Goal: Entertainment & Leisure: Consume media (video, audio)

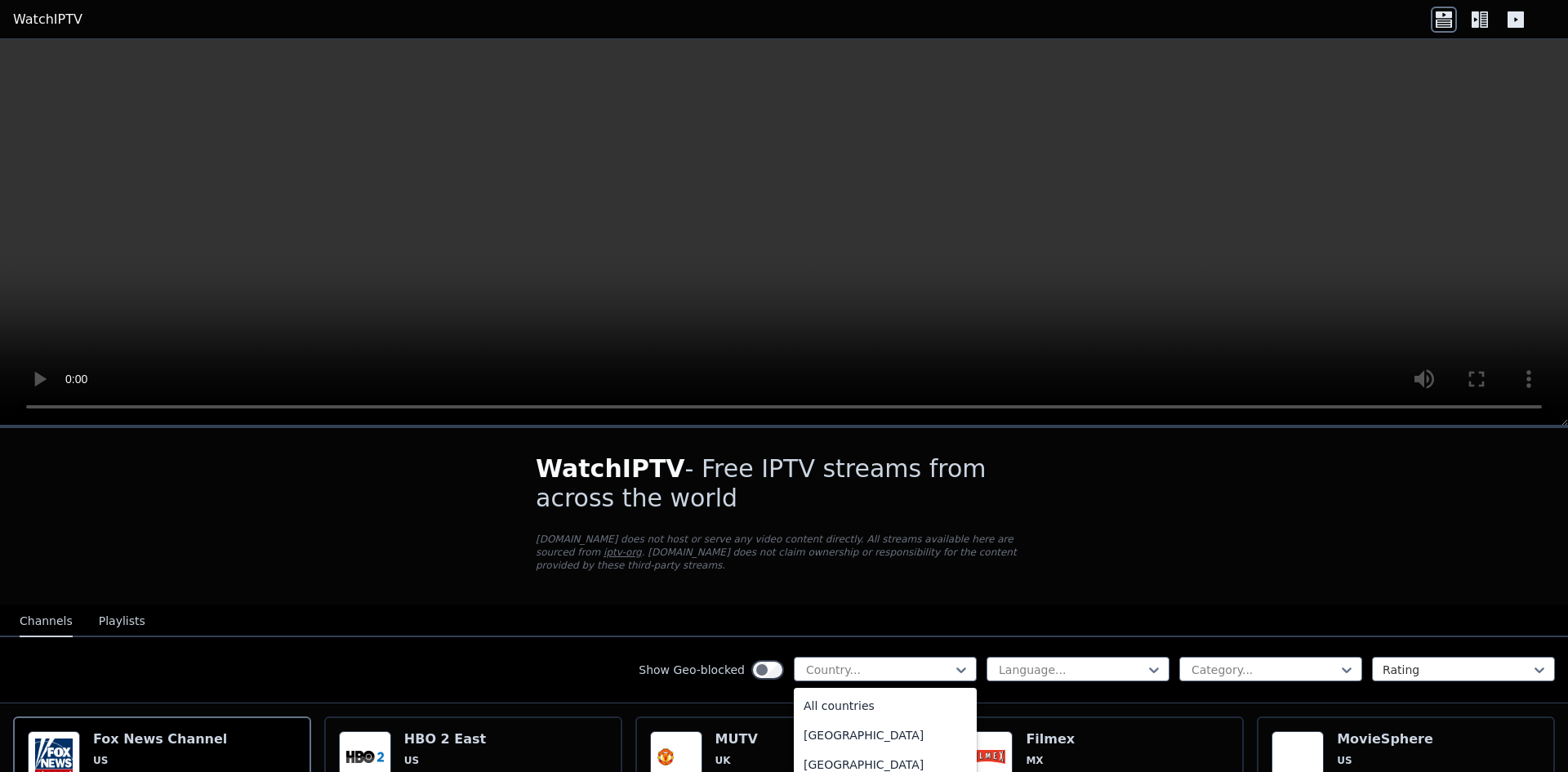
scroll to position [163, 0]
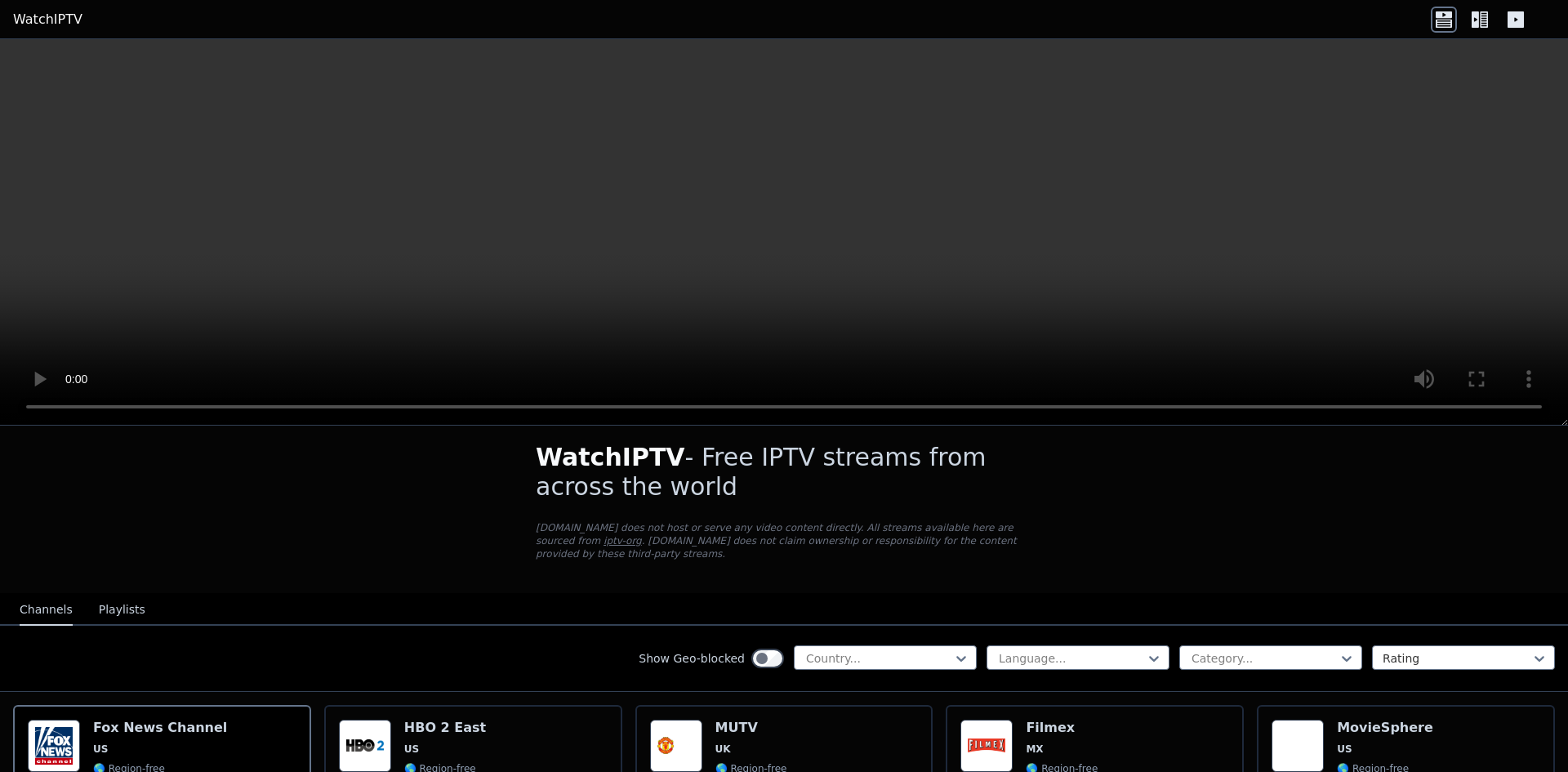
scroll to position [0, 0]
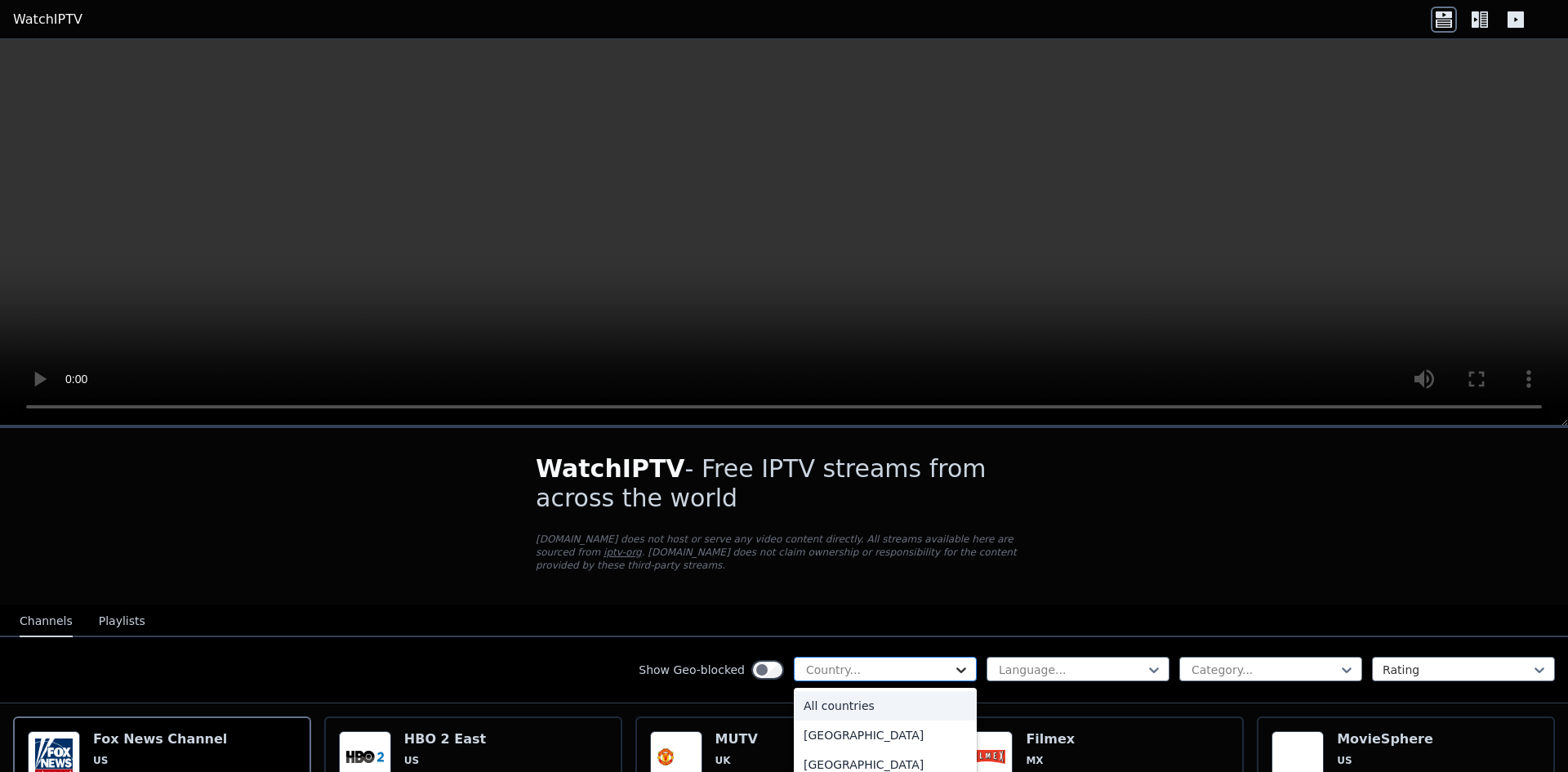
click at [953, 661] on icon at bounding box center [961, 669] width 16 height 16
click at [842, 697] on div "[GEOGRAPHIC_DATA]" at bounding box center [884, 701] width 183 height 29
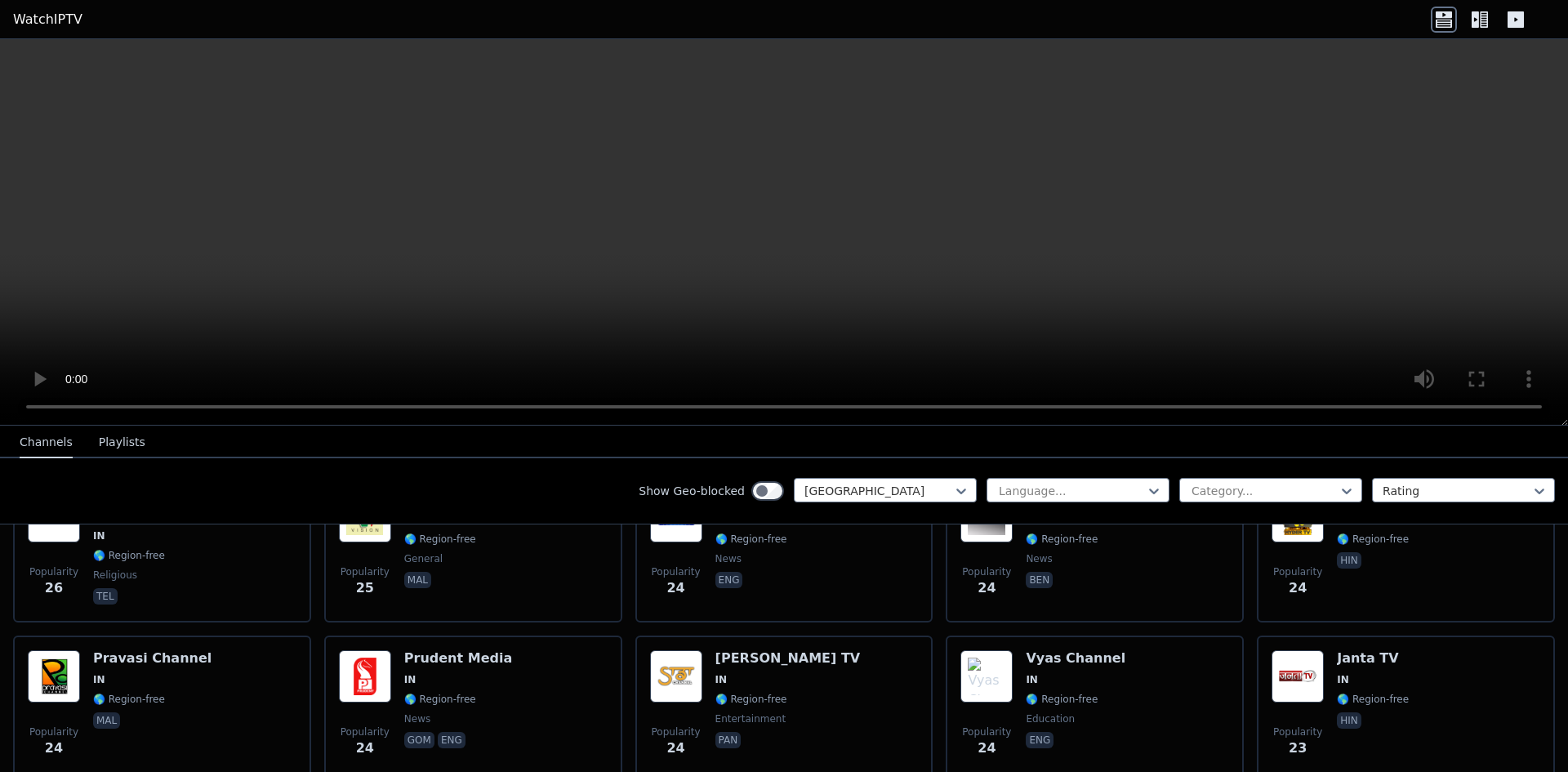
scroll to position [3324, 0]
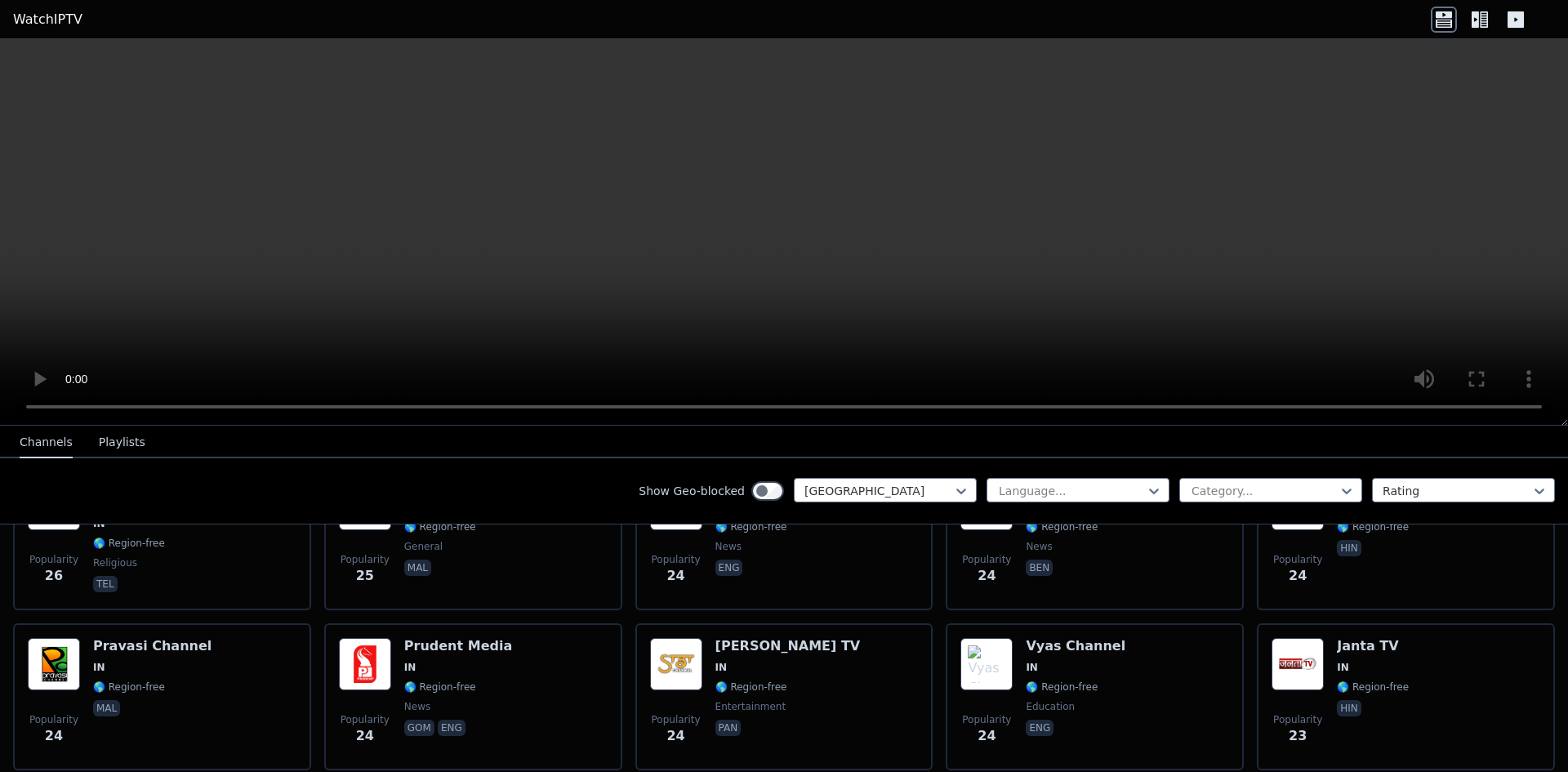
click at [107, 437] on button "Playlists" at bounding box center [122, 442] width 46 height 31
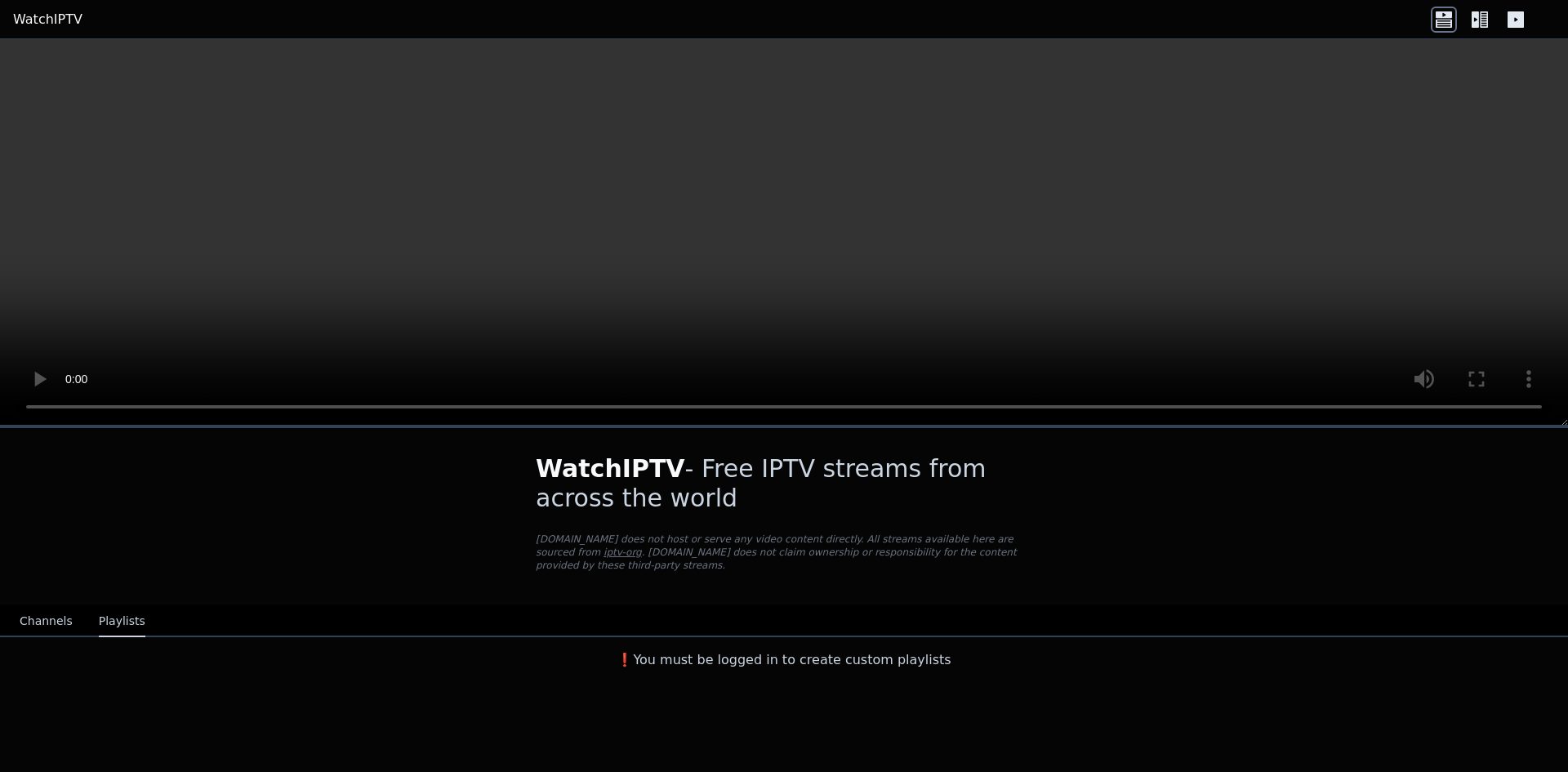
click at [37, 614] on button "Channels" at bounding box center [46, 621] width 53 height 31
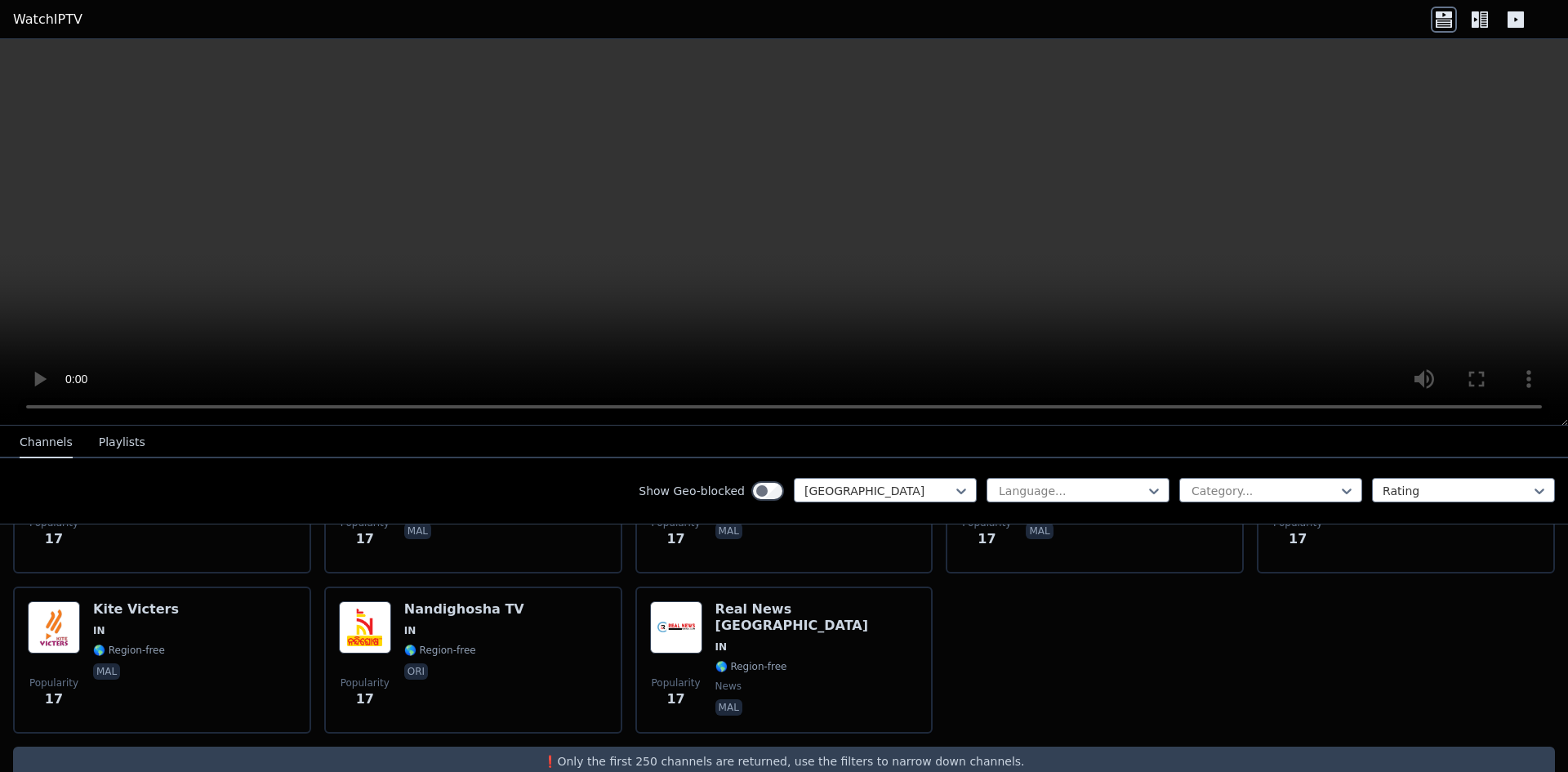
scroll to position [4496, 0]
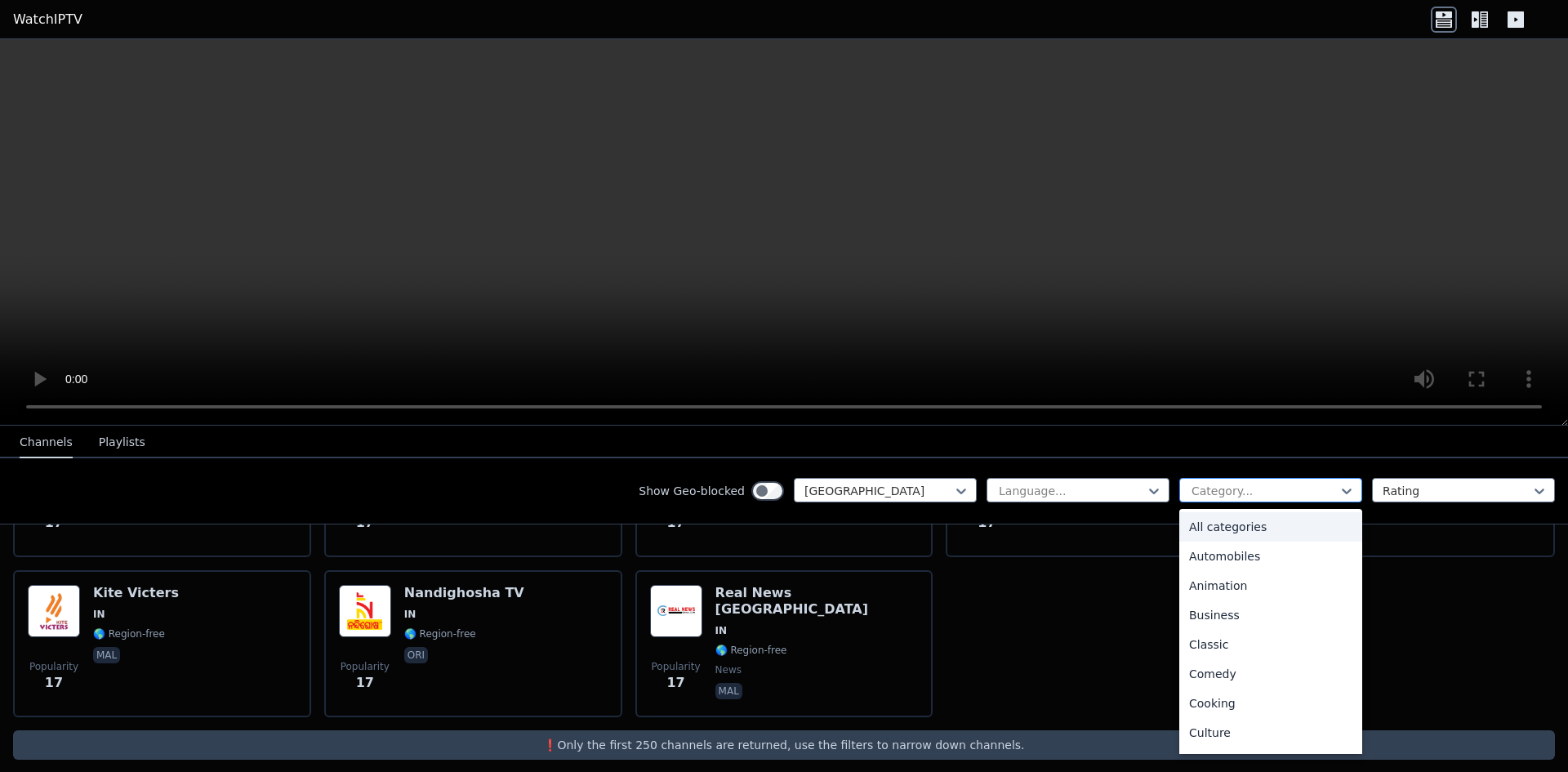
click at [1223, 479] on div "Category..." at bounding box center [1270, 489] width 183 height 24
click at [1198, 736] on div "Sports" at bounding box center [1270, 742] width 183 height 29
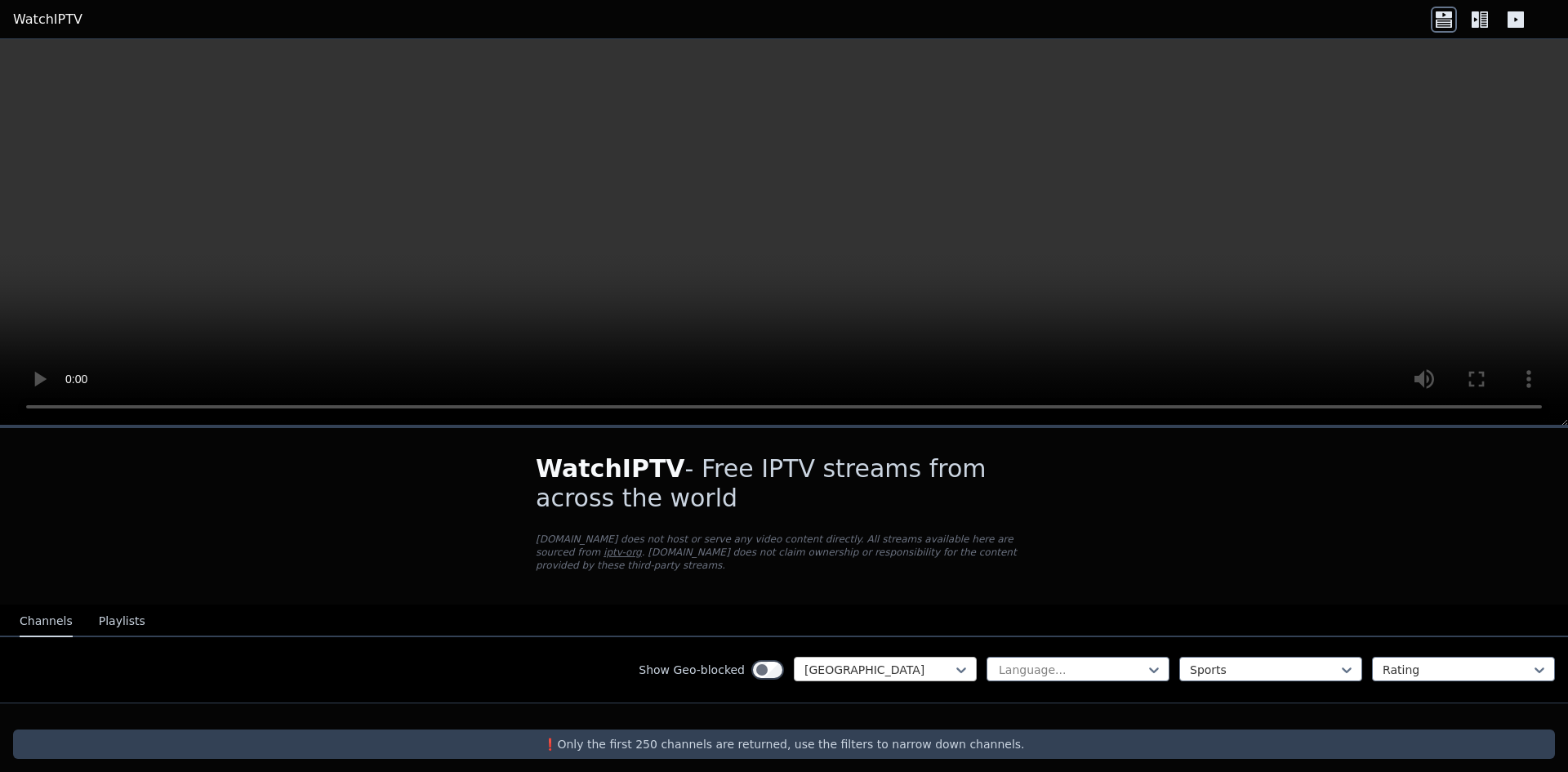
click at [853, 661] on div at bounding box center [878, 669] width 149 height 16
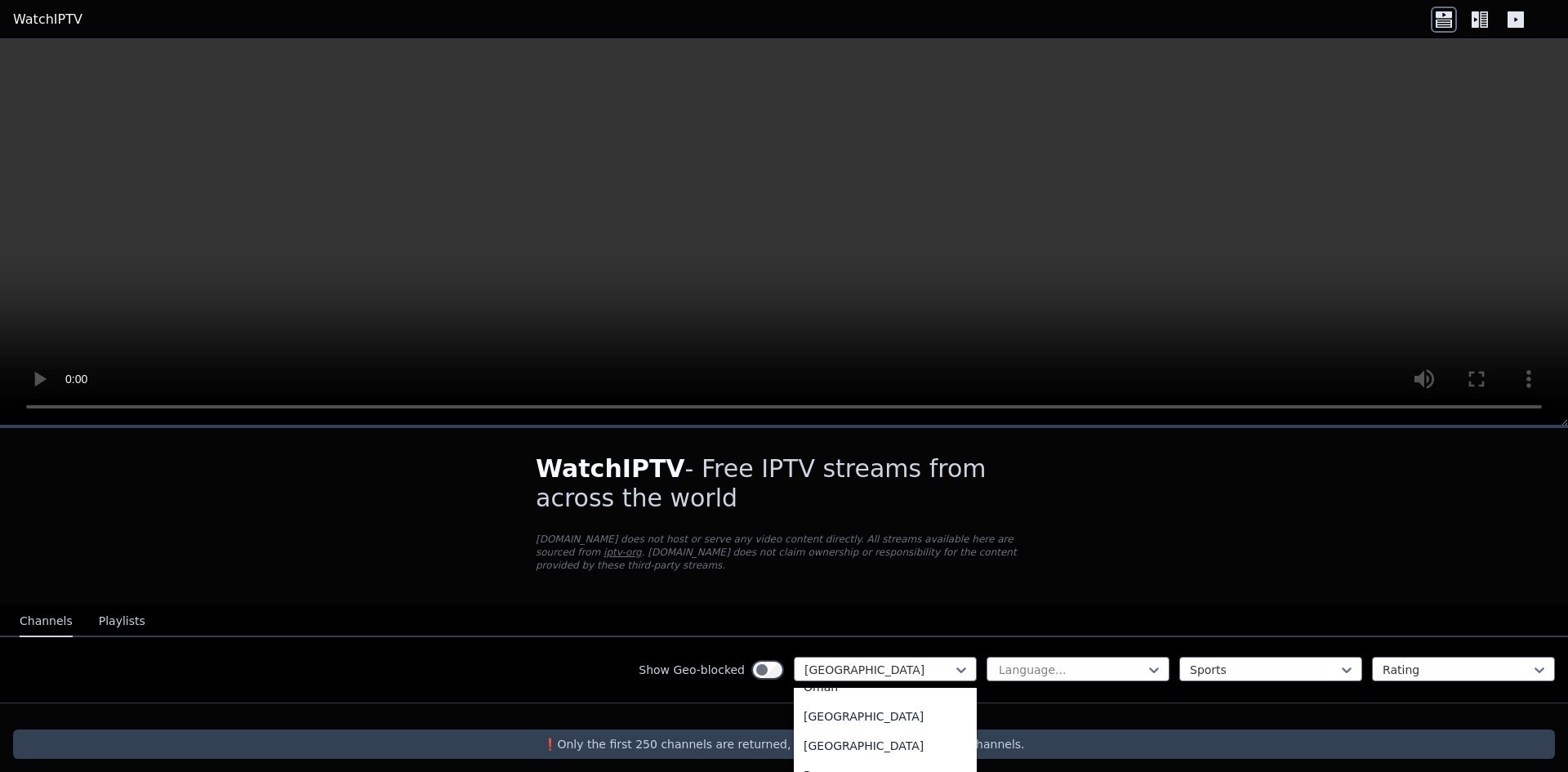
scroll to position [4138, 0]
click at [835, 714] on div "[GEOGRAPHIC_DATA]" at bounding box center [884, 728] width 183 height 29
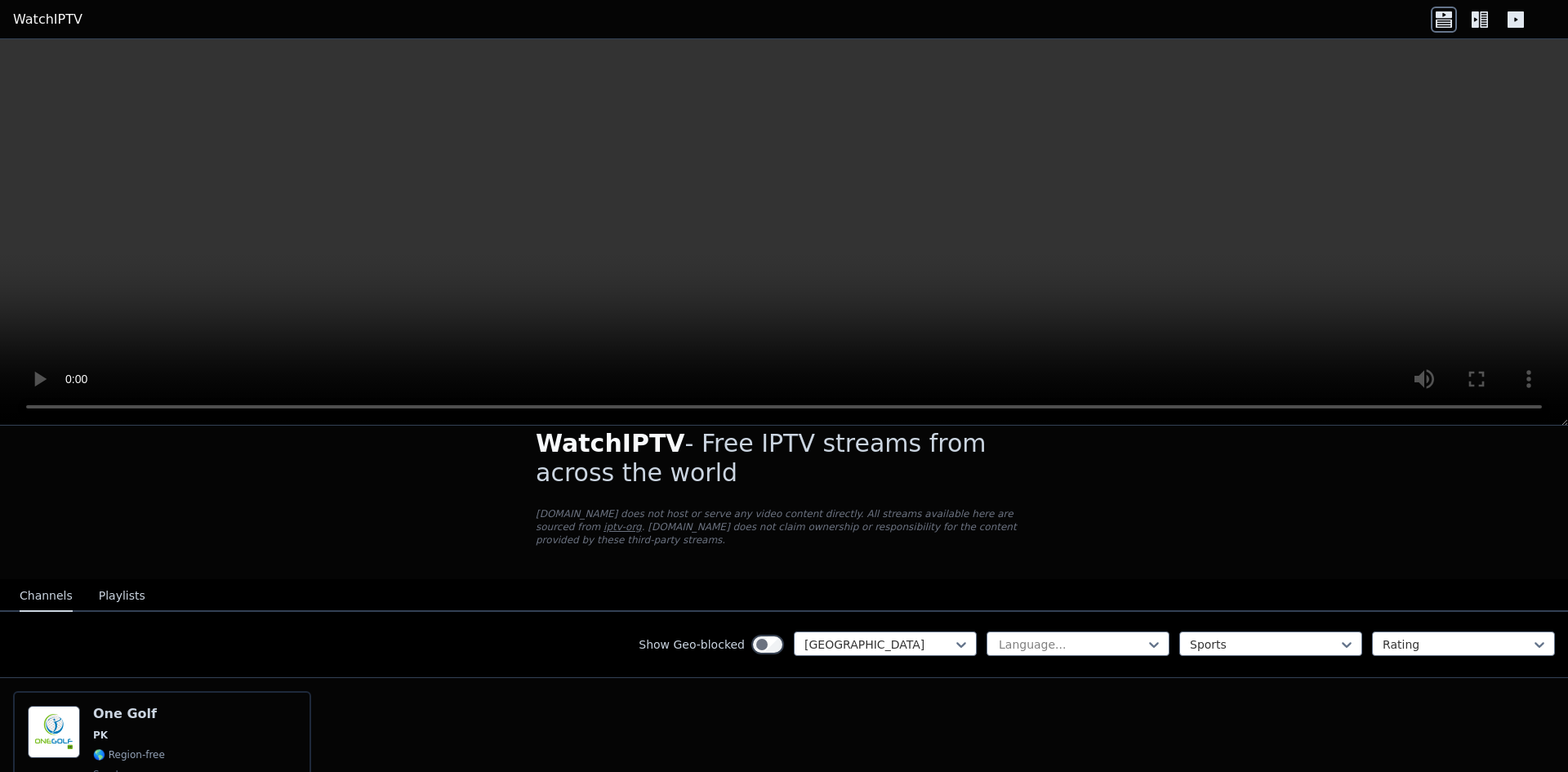
scroll to position [146, 0]
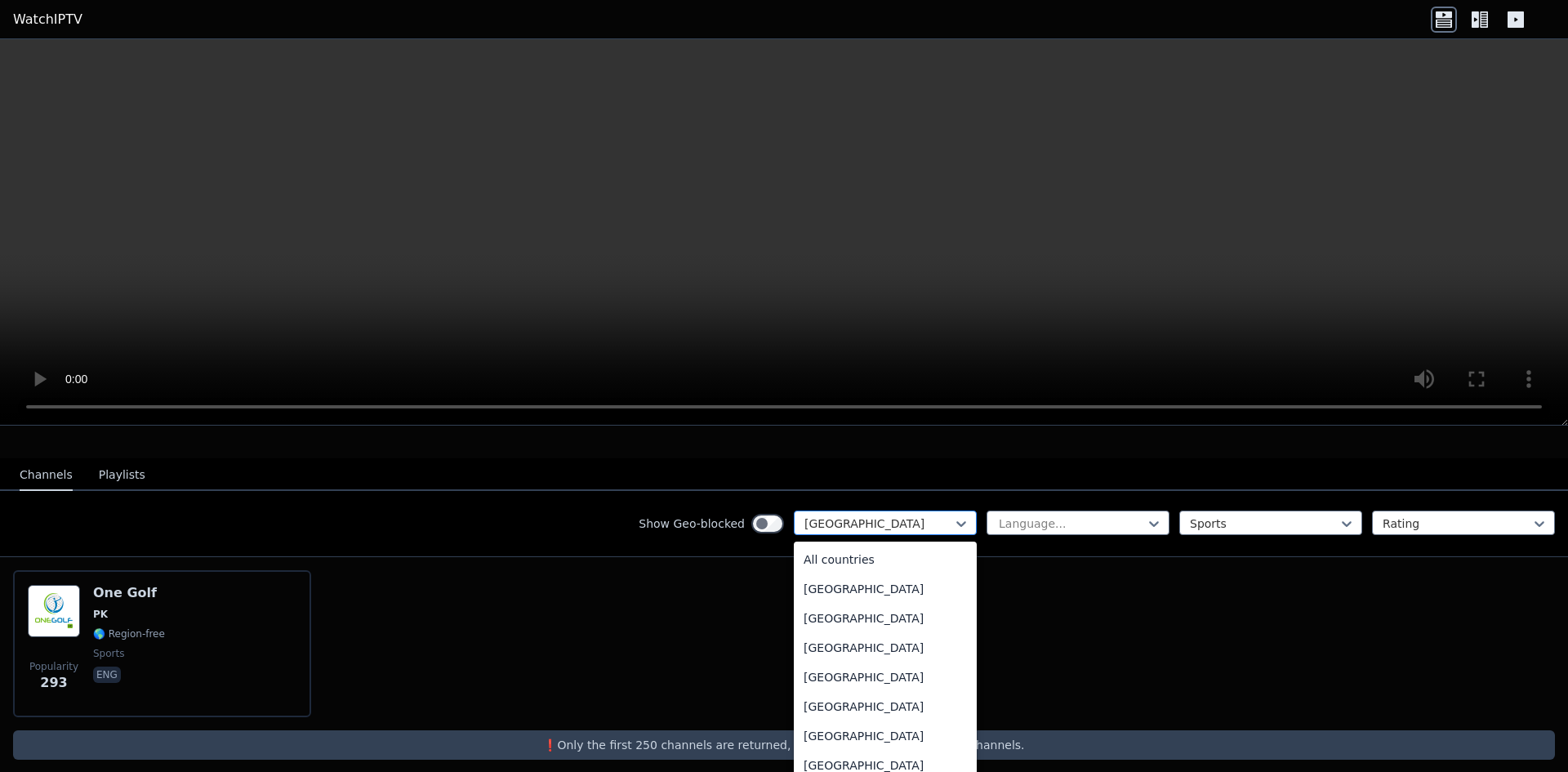
click at [917, 515] on div at bounding box center [878, 523] width 149 height 16
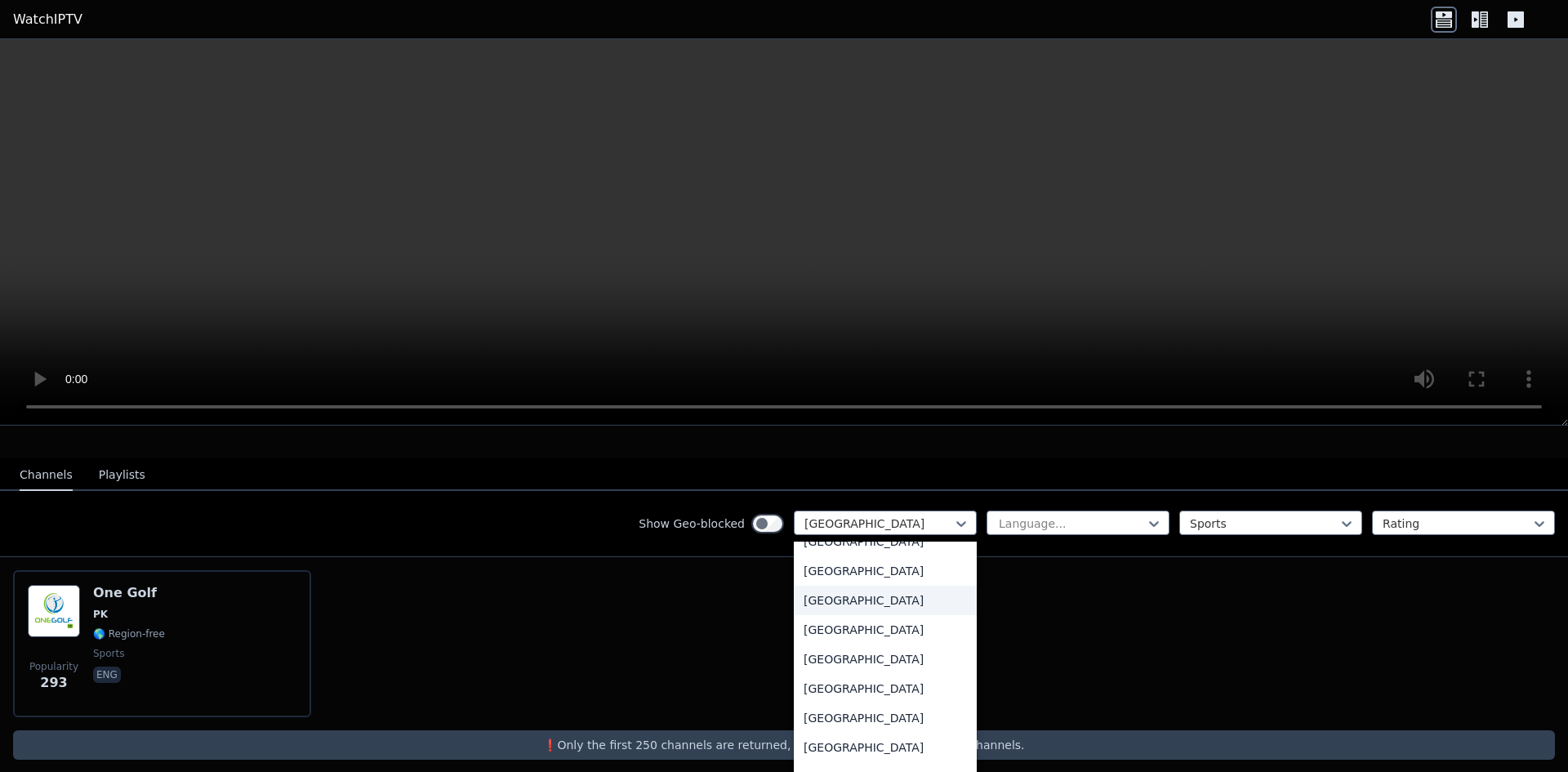
click at [830, 592] on div "[GEOGRAPHIC_DATA]" at bounding box center [884, 600] width 183 height 29
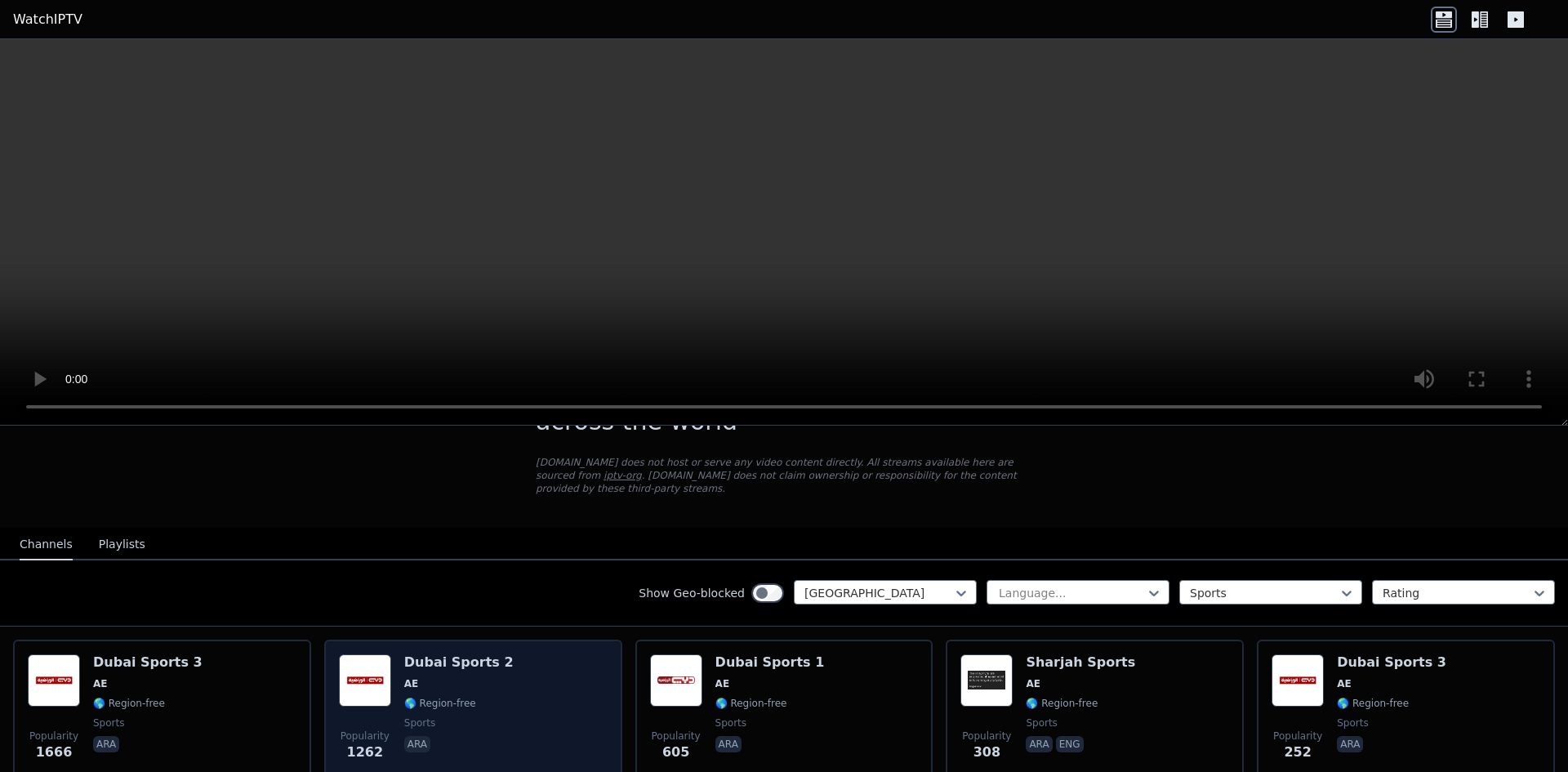
scroll to position [62, 0]
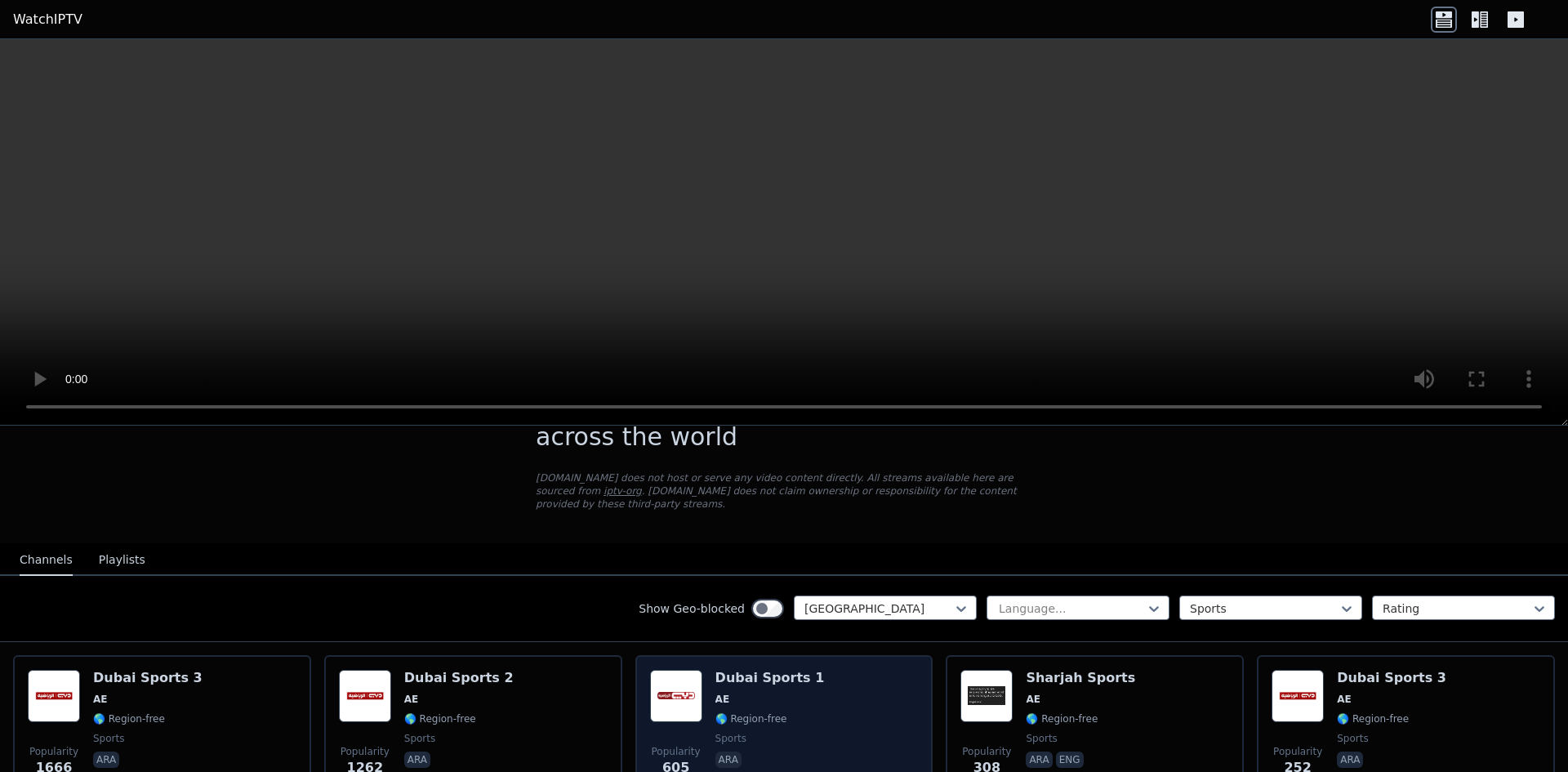
click at [801, 694] on div "Popularity 605 Dubai Sports 1 AE 🌎 Region-free sports ara" at bounding box center [784, 728] width 269 height 118
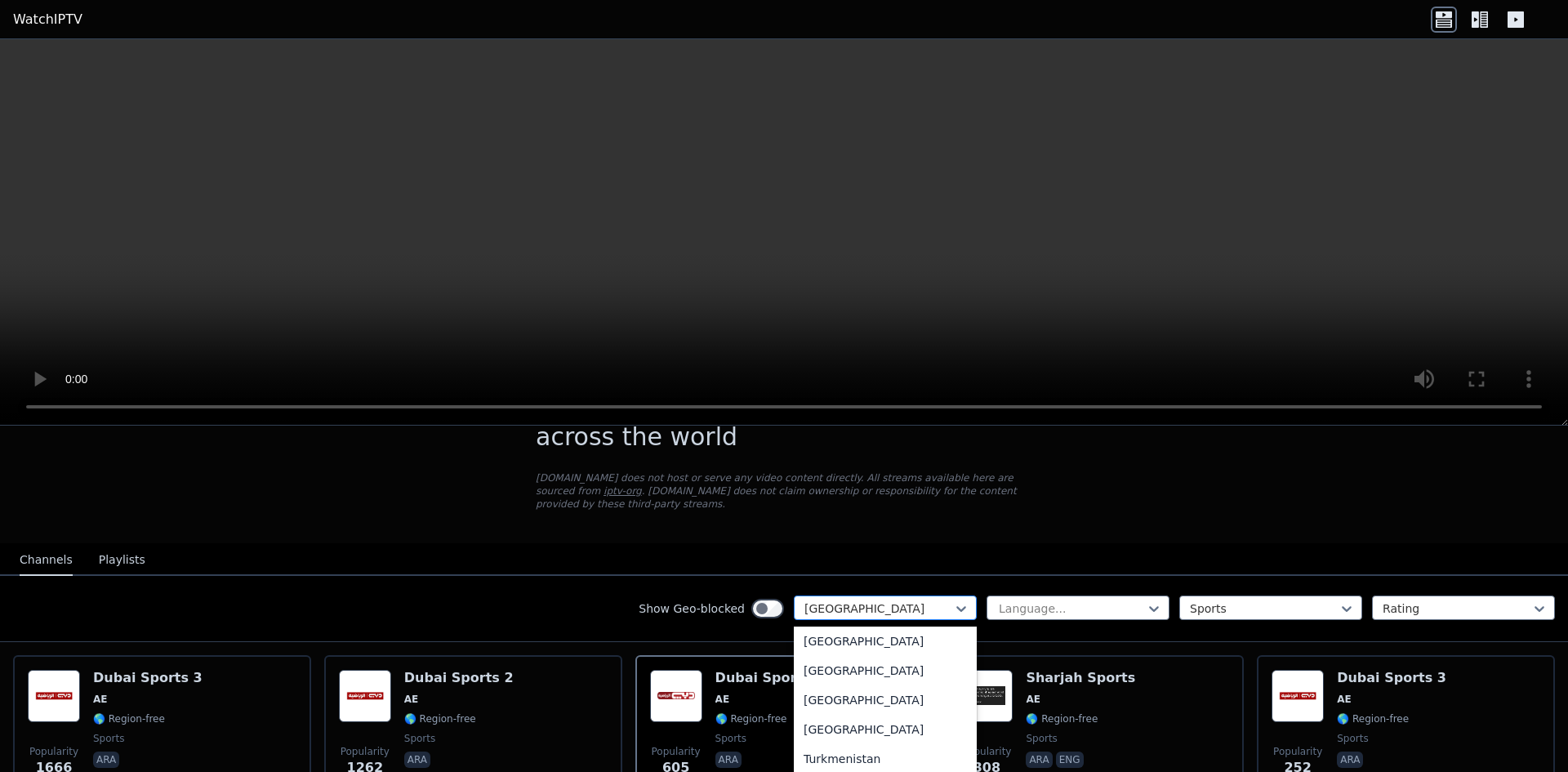
click at [891, 595] on div "[GEOGRAPHIC_DATA]" at bounding box center [884, 607] width 183 height 24
click at [849, 728] on div "[GEOGRAPHIC_DATA]" at bounding box center [884, 740] width 183 height 29
